Goal: Find specific page/section: Find specific page/section

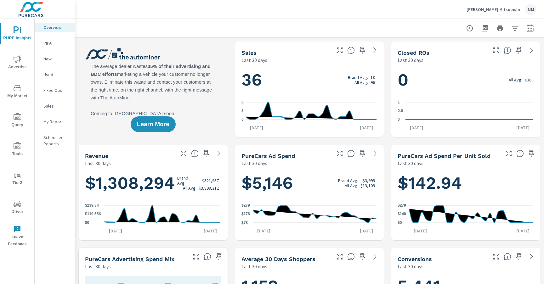
click at [19, 208] on span "Driver" at bounding box center [17, 207] width 30 height 15
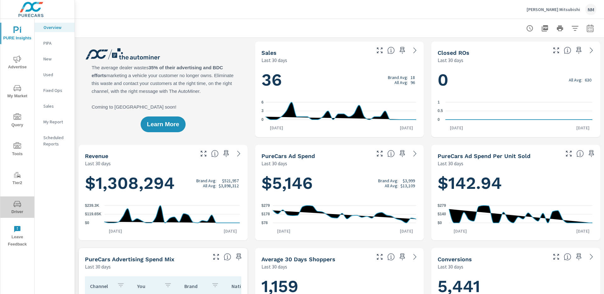
click at [22, 201] on span "Driver" at bounding box center [17, 207] width 30 height 15
